Goal: Information Seeking & Learning: Learn about a topic

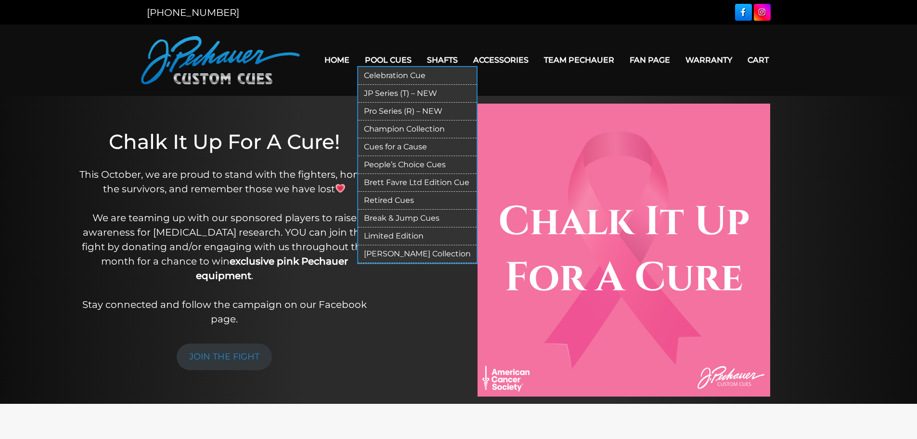
click at [392, 73] on link "Celebration Cue" at bounding box center [417, 76] width 118 height 18
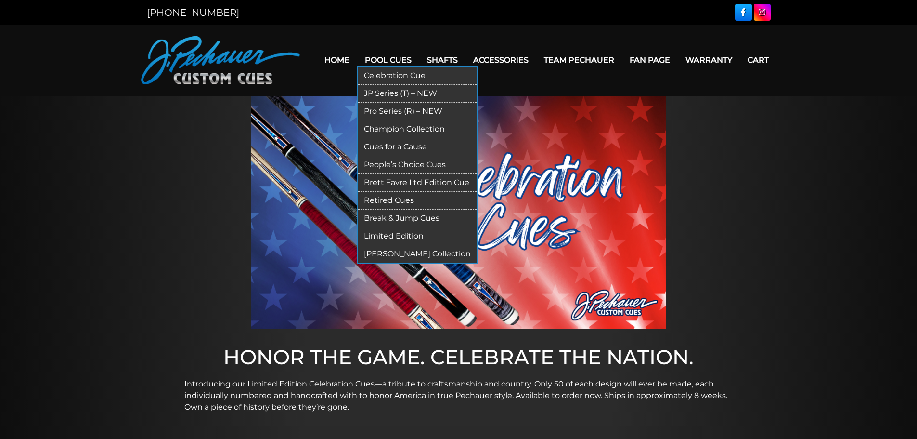
click at [395, 94] on link "JP Series (T) – NEW" at bounding box center [417, 94] width 118 height 18
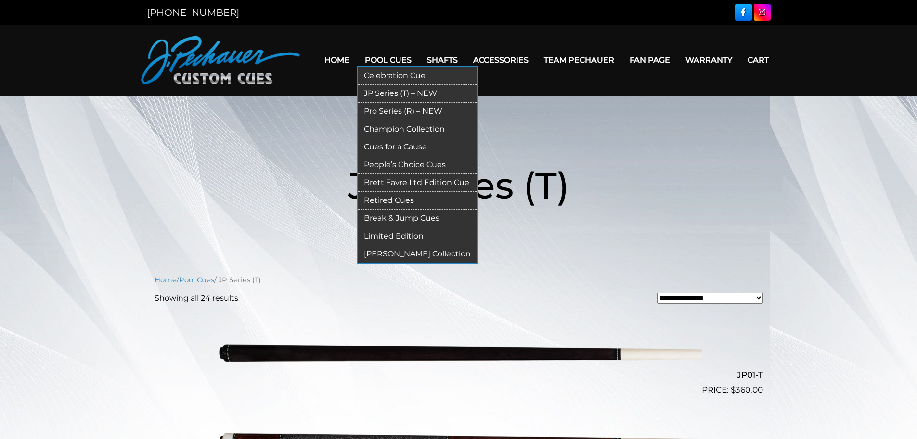
click at [383, 110] on link "Pro Series (R) – NEW" at bounding box center [417, 112] width 118 height 18
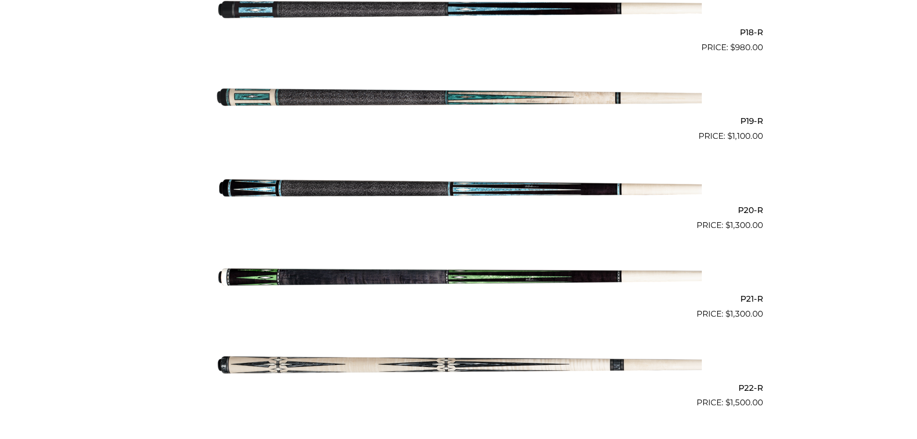
scroll to position [1852, 0]
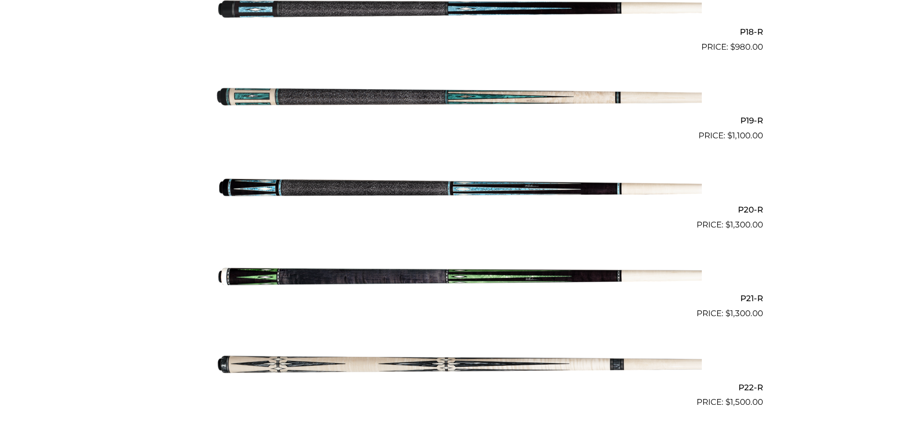
click at [323, 185] on img at bounding box center [459, 186] width 486 height 81
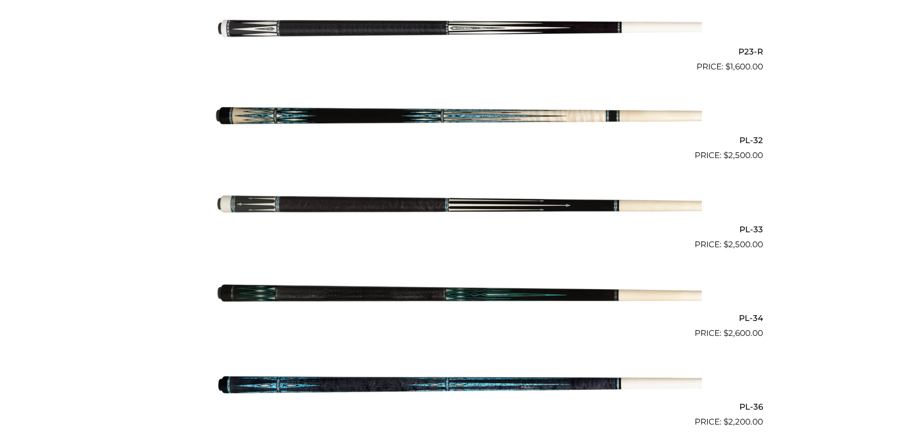
scroll to position [2290, 0]
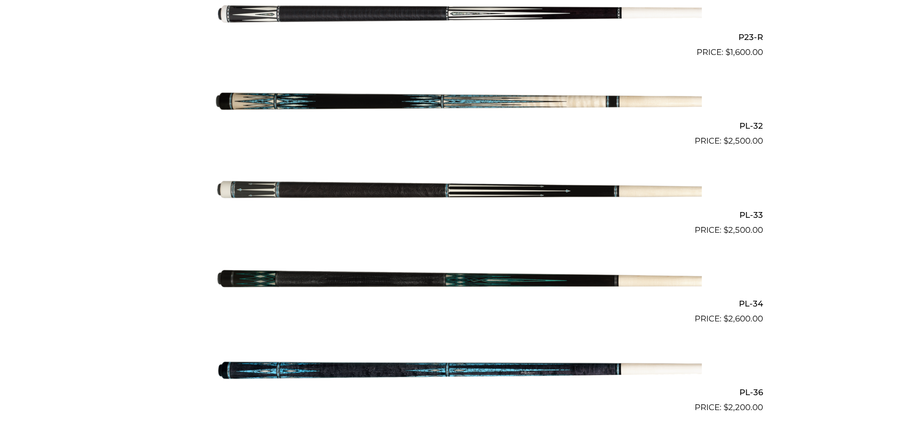
click at [336, 192] on img at bounding box center [459, 191] width 486 height 81
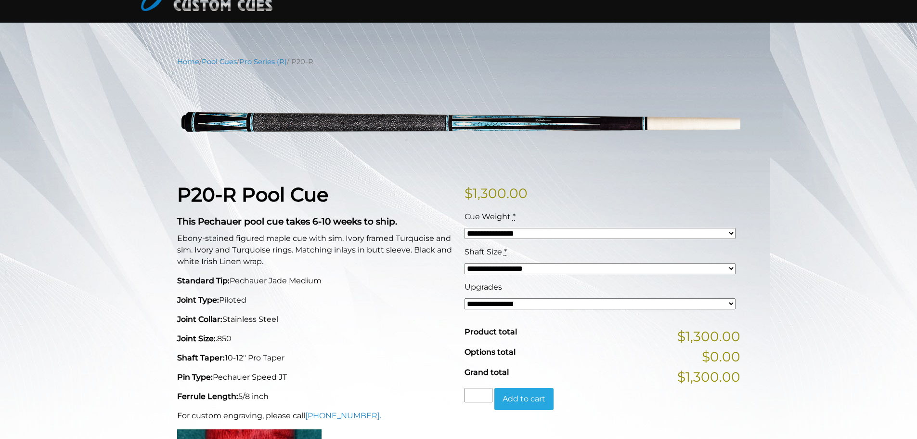
scroll to position [96, 0]
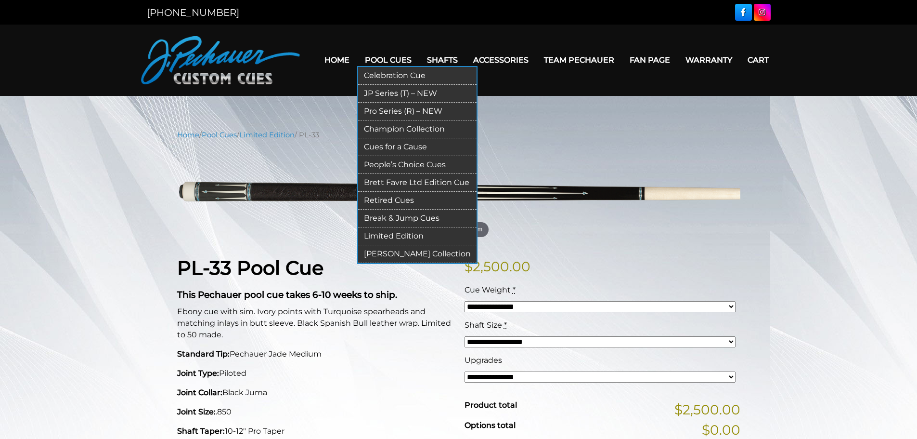
click at [395, 236] on link "Limited Edition" at bounding box center [417, 236] width 118 height 18
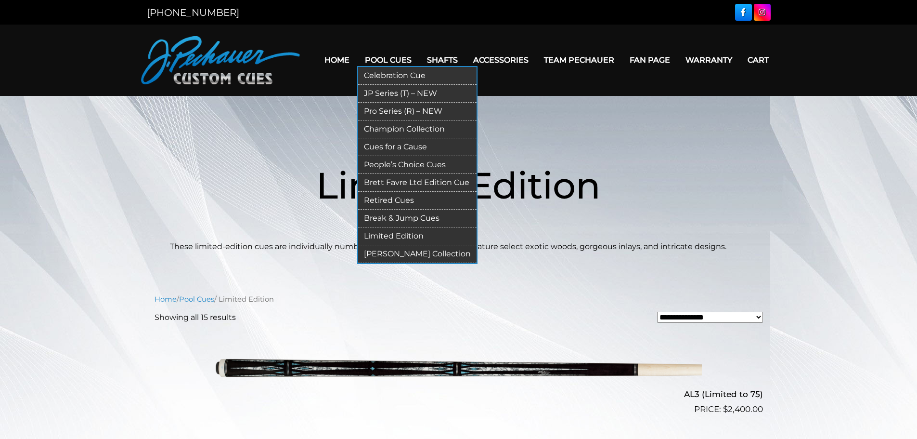
click at [412, 185] on link "Brett Favre Ltd Edition Cue" at bounding box center [417, 183] width 118 height 18
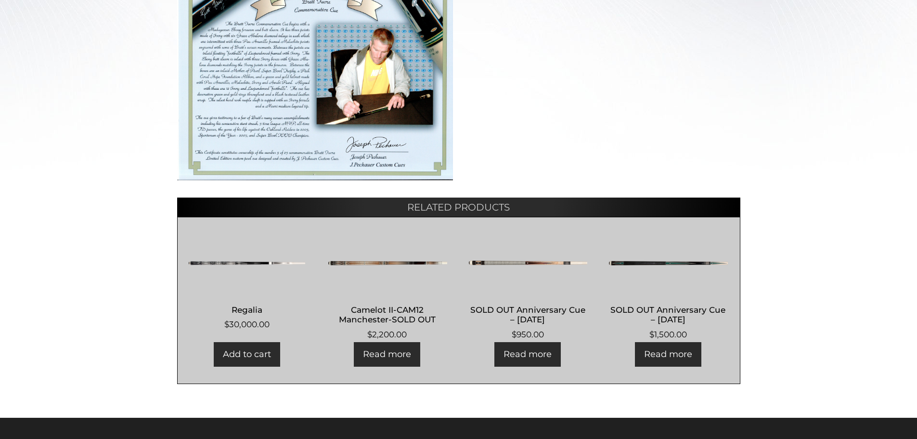
scroll to position [387, 0]
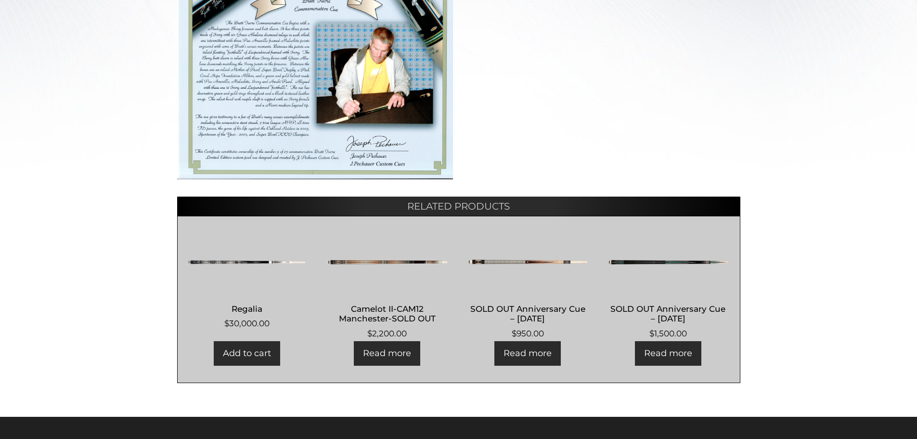
click at [242, 307] on h2 "Regalia" at bounding box center [247, 308] width 120 height 18
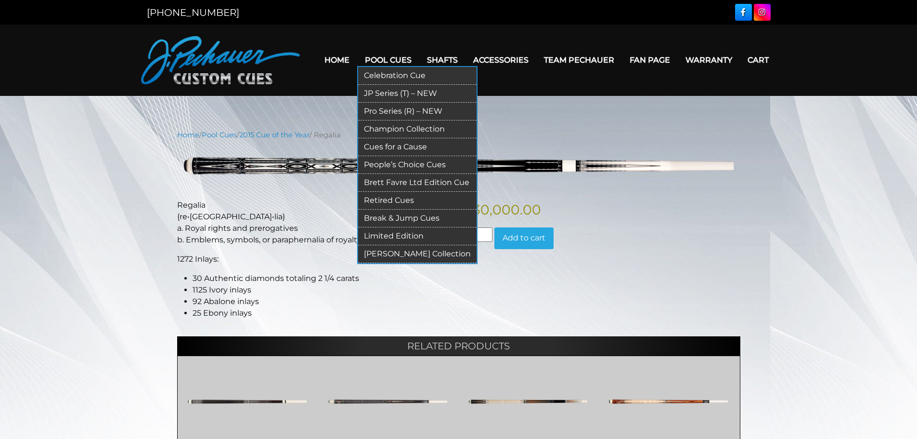
click at [421, 255] on link "[PERSON_NAME] Collection" at bounding box center [417, 254] width 118 height 18
